Goal: Task Accomplishment & Management: Use online tool/utility

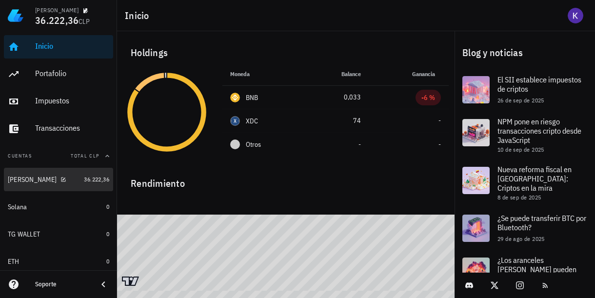
click at [48, 180] on div "Keppler" at bounding box center [44, 179] width 72 height 9
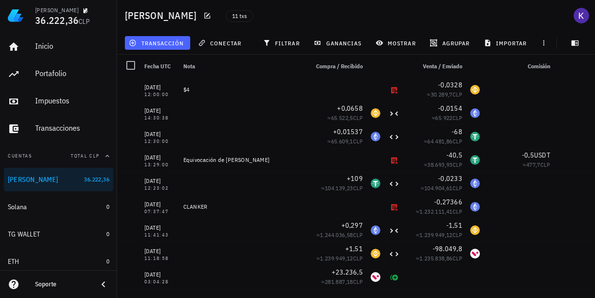
click at [168, 48] on button "transacción" at bounding box center [157, 43] width 65 height 14
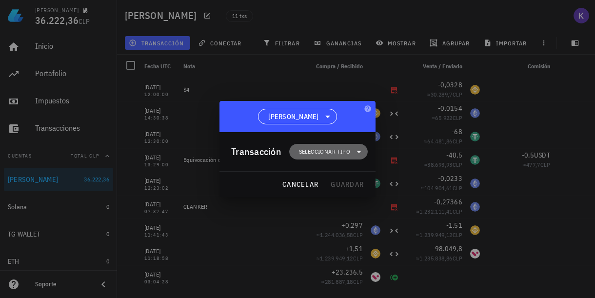
click at [317, 156] on span "Seleccionar tipo" at bounding box center [324, 152] width 51 height 10
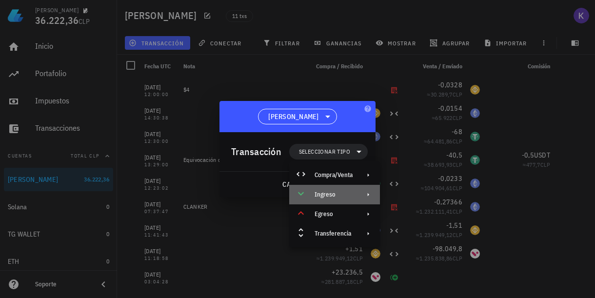
click at [355, 193] on div "Ingreso" at bounding box center [334, 195] width 91 height 20
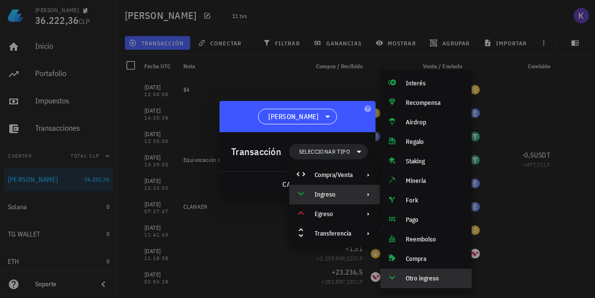
click at [416, 280] on div "Otro ingreso" at bounding box center [435, 279] width 58 height 8
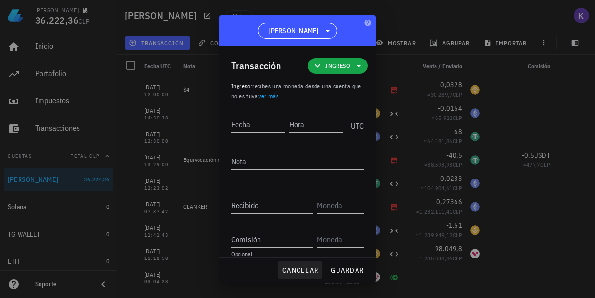
click at [302, 270] on span "cancelar" at bounding box center [300, 270] width 37 height 9
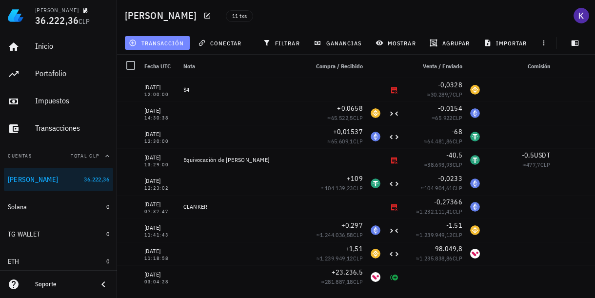
click at [161, 46] on span "transacción" at bounding box center [157, 43] width 53 height 8
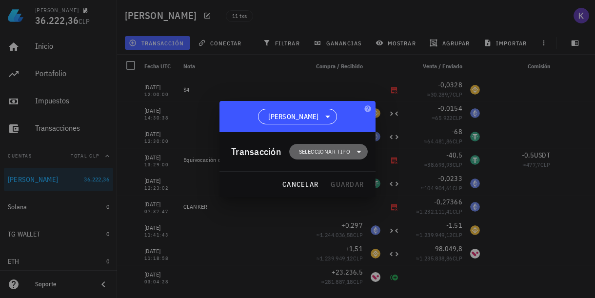
click at [325, 152] on span "Seleccionar tipo" at bounding box center [324, 152] width 51 height 10
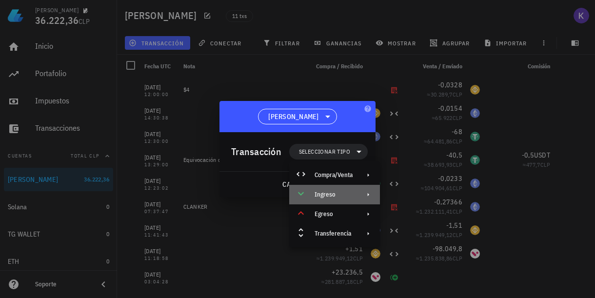
click at [343, 196] on div "Ingreso" at bounding box center [334, 195] width 38 height 8
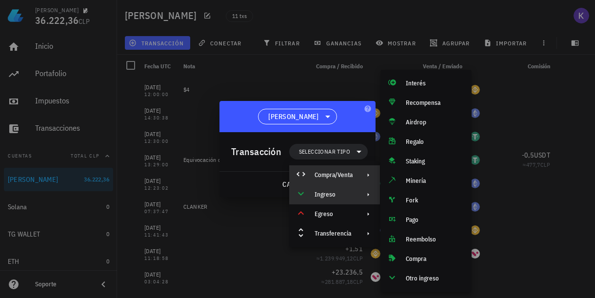
click at [341, 178] on div "Compra/Venta" at bounding box center [334, 175] width 38 height 8
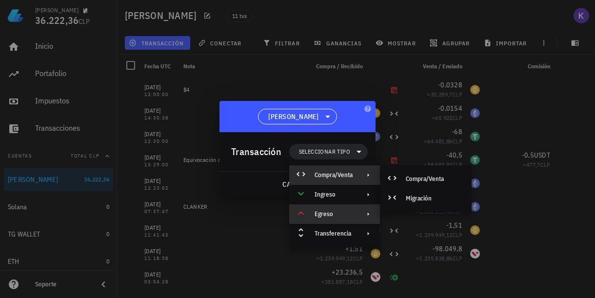
click at [336, 213] on div "Egreso" at bounding box center [334, 214] width 38 height 8
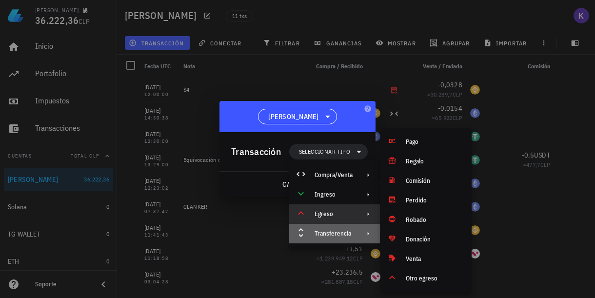
click at [328, 236] on div "Transferencia" at bounding box center [334, 234] width 38 height 8
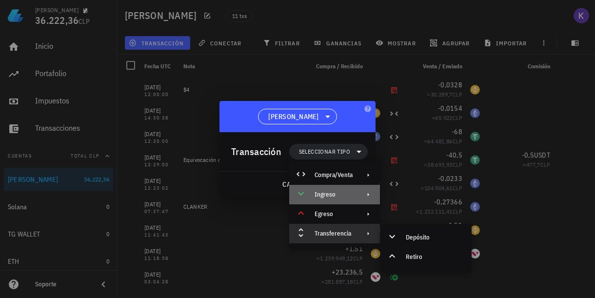
click at [330, 195] on div "Ingreso" at bounding box center [334, 195] width 38 height 8
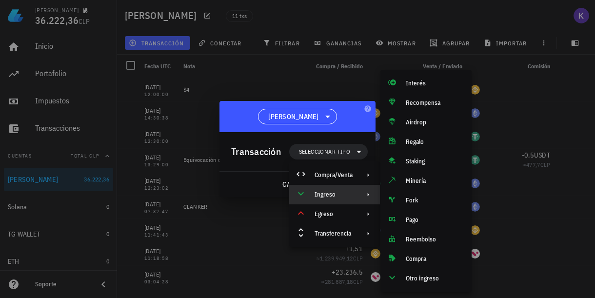
click at [533, 216] on div at bounding box center [297, 149] width 595 height 298
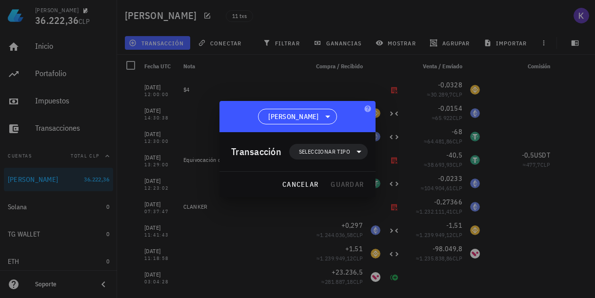
click at [533, 216] on div at bounding box center [297, 149] width 595 height 298
click at [309, 190] on button "cancelar" at bounding box center [300, 185] width 44 height 18
